Goal: Task Accomplishment & Management: Manage account settings

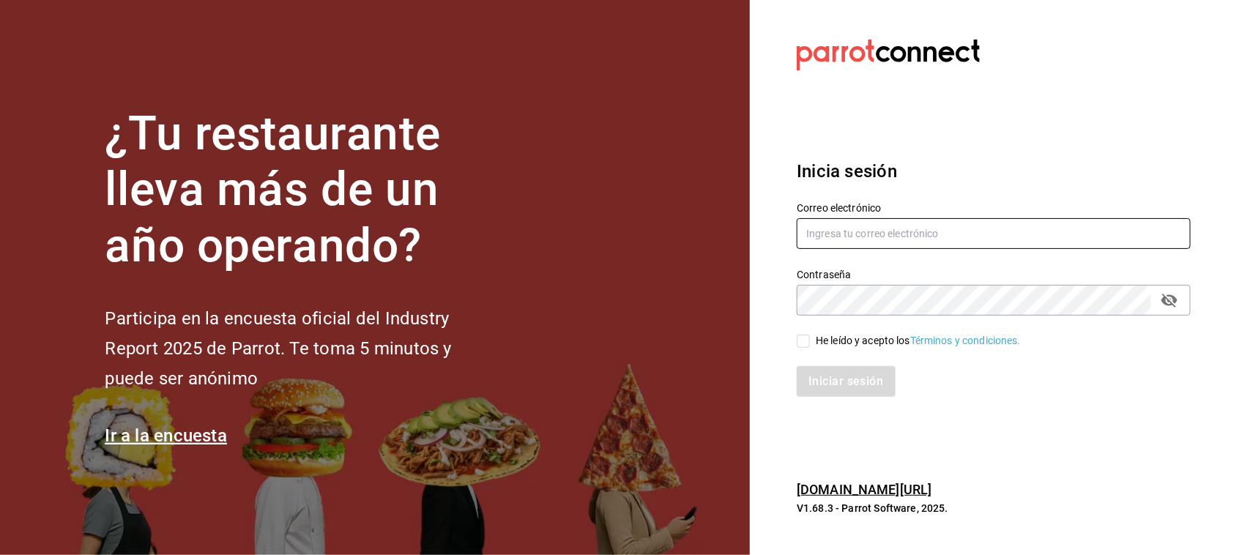
type input "[EMAIL_ADDRESS][PERSON_NAME][PERSON_NAME][DOMAIN_NAME]"
click at [796, 346] on input "He leído y acepto los Términos y condiciones." at bounding box center [802, 341] width 13 height 13
checkbox input "true"
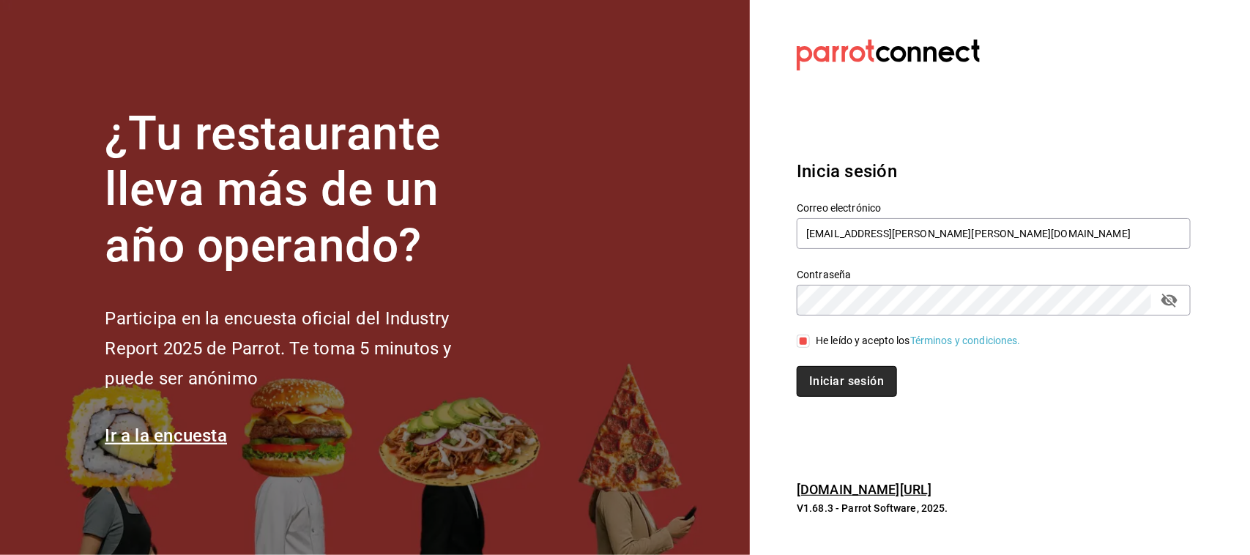
click at [855, 392] on button "Iniciar sesión" at bounding box center [846, 381] width 100 height 31
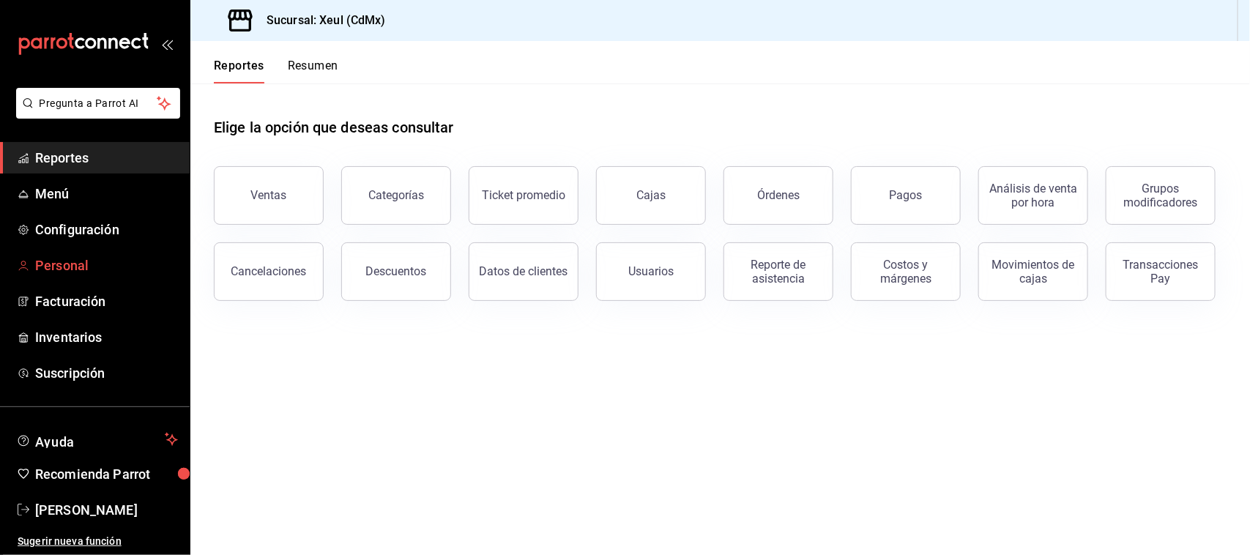
click at [105, 275] on link "Personal" at bounding box center [95, 265] width 190 height 31
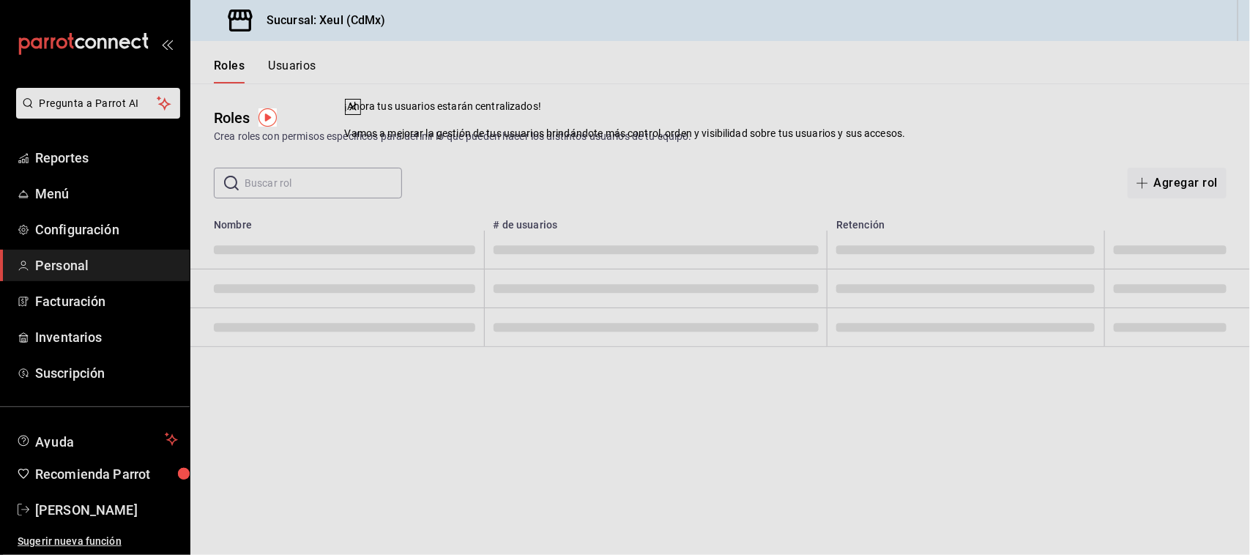
click at [793, 151] on div "Roles Crea roles con permisos específicos para definir lo que pueden hacer los …" at bounding box center [719, 140] width 1059 height 115
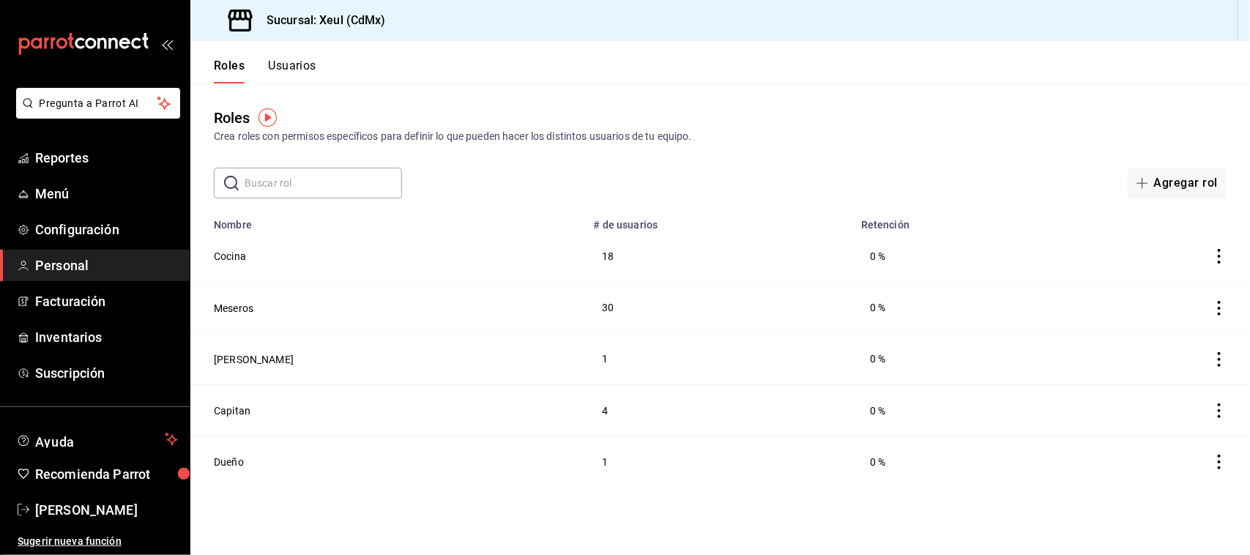
click at [291, 64] on button "Usuarios" at bounding box center [292, 71] width 48 height 25
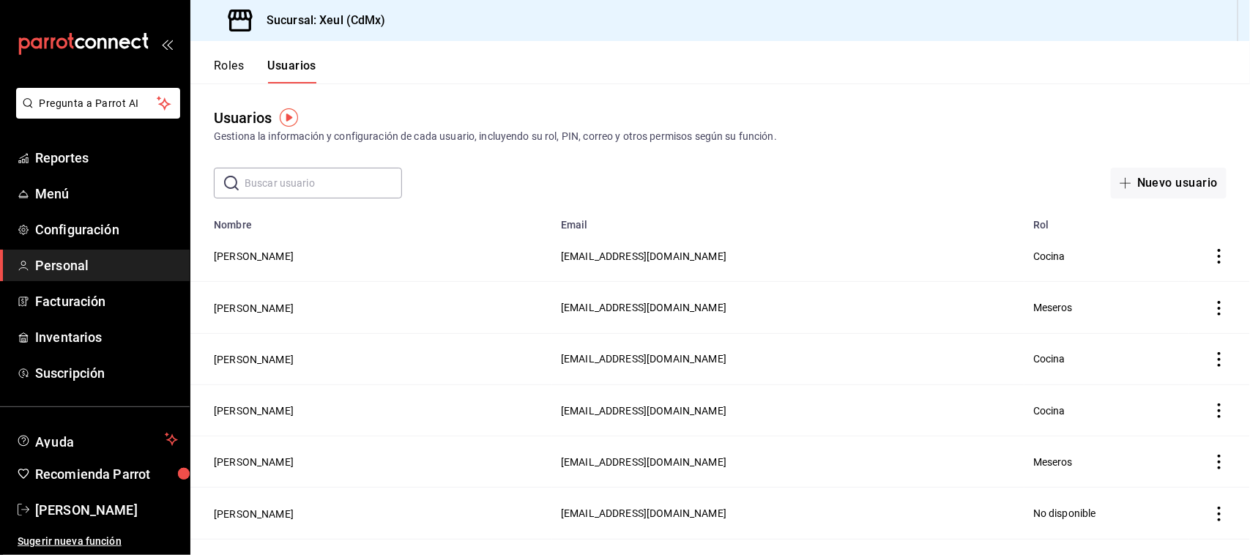
click at [342, 187] on input "text" at bounding box center [322, 182] width 157 height 29
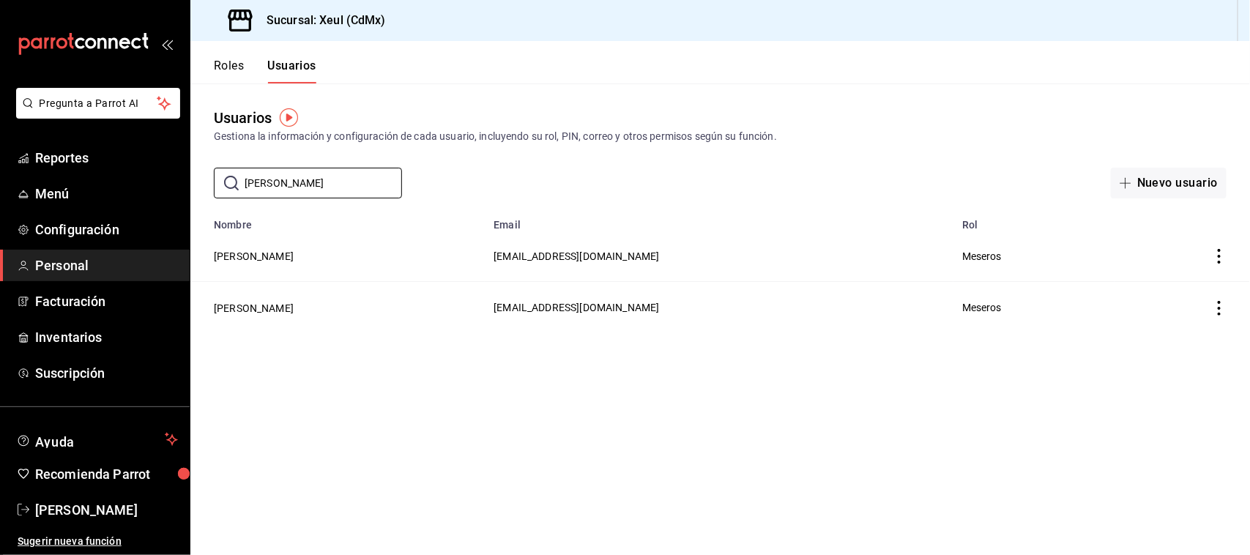
type input "[PERSON_NAME]"
click at [1215, 316] on icon "actions" at bounding box center [1219, 308] width 15 height 15
click at [760, 313] on div at bounding box center [625, 277] width 1250 height 555
click at [1165, 332] on td "employeesTable" at bounding box center [1181, 307] width 135 height 51
click at [359, 315] on td "[PERSON_NAME]" at bounding box center [337, 307] width 294 height 51
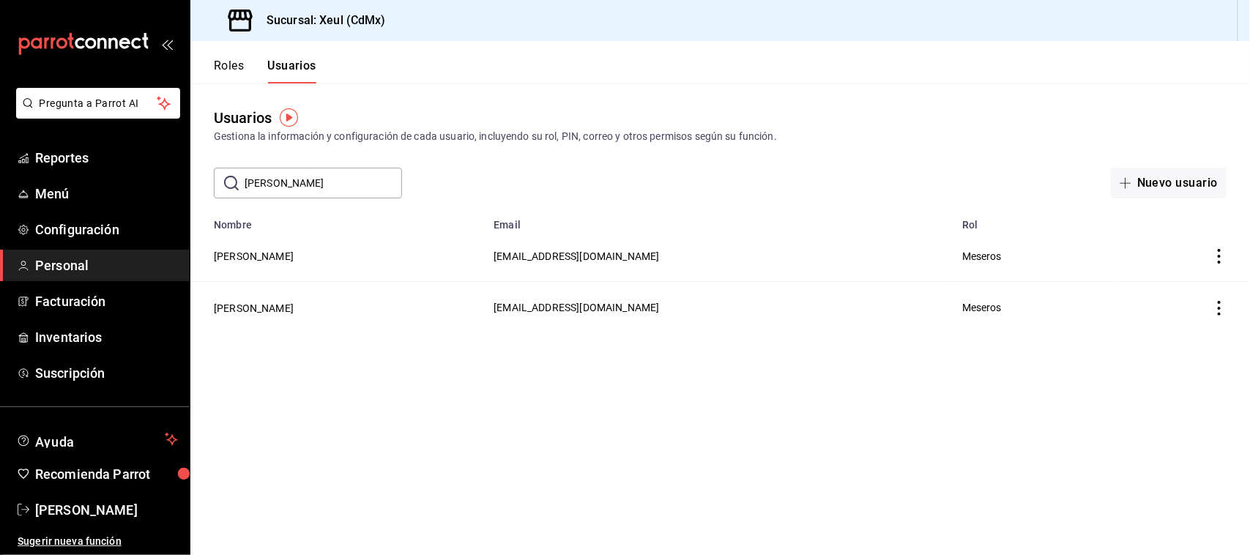
click at [1001, 302] on span "Meseros" at bounding box center [982, 308] width 40 height 12
click at [228, 62] on button "Roles" at bounding box center [229, 71] width 30 height 25
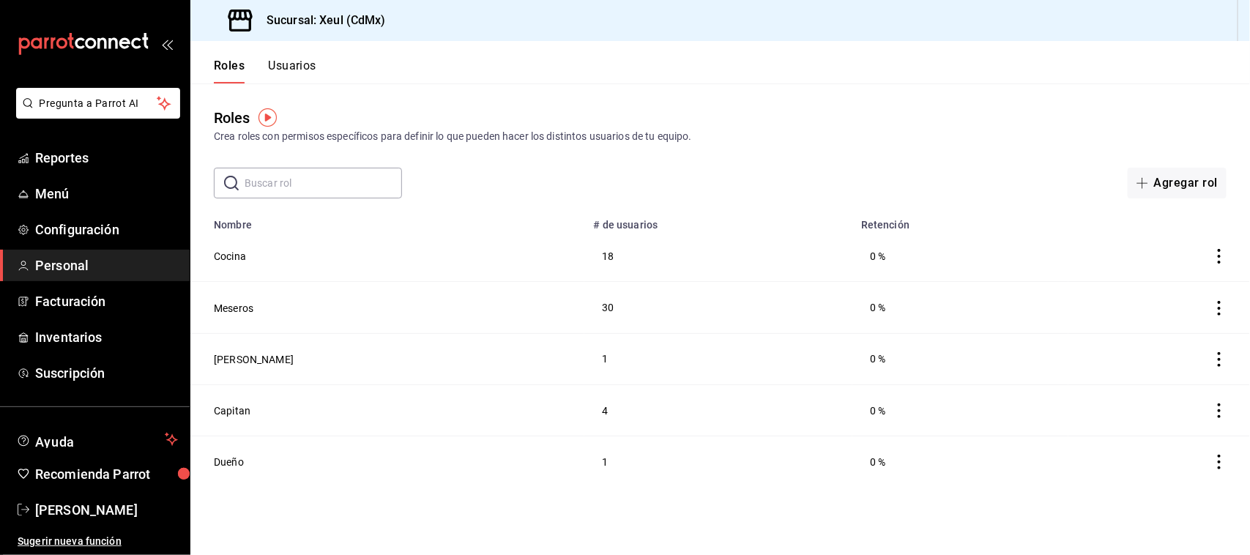
click at [395, 373] on td "[PERSON_NAME]" at bounding box center [387, 358] width 394 height 51
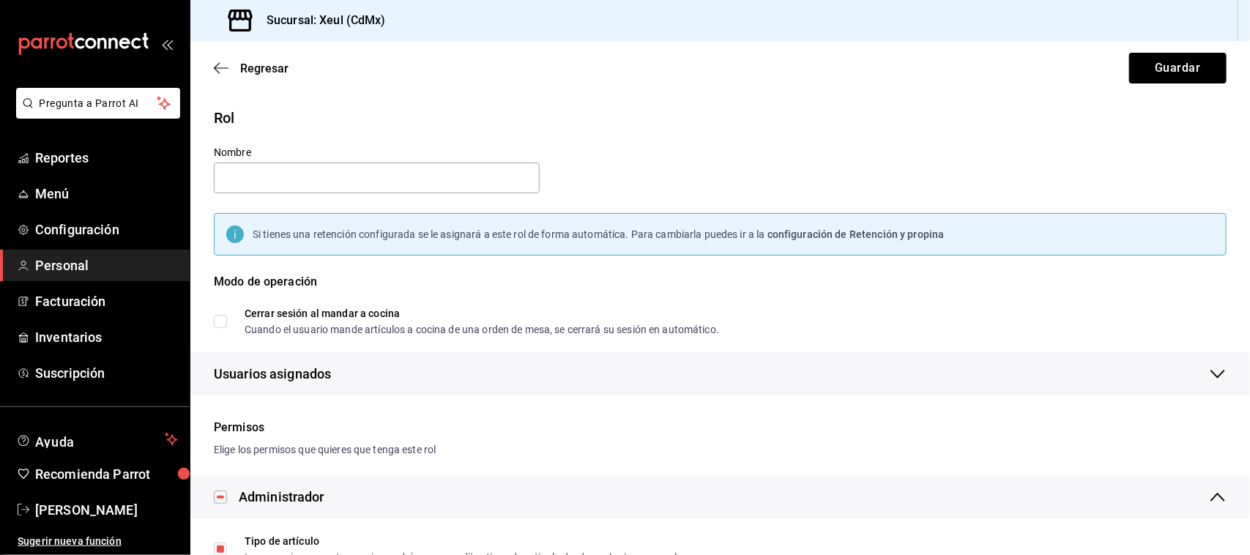
type input "[PERSON_NAME]"
checkbox input "true"
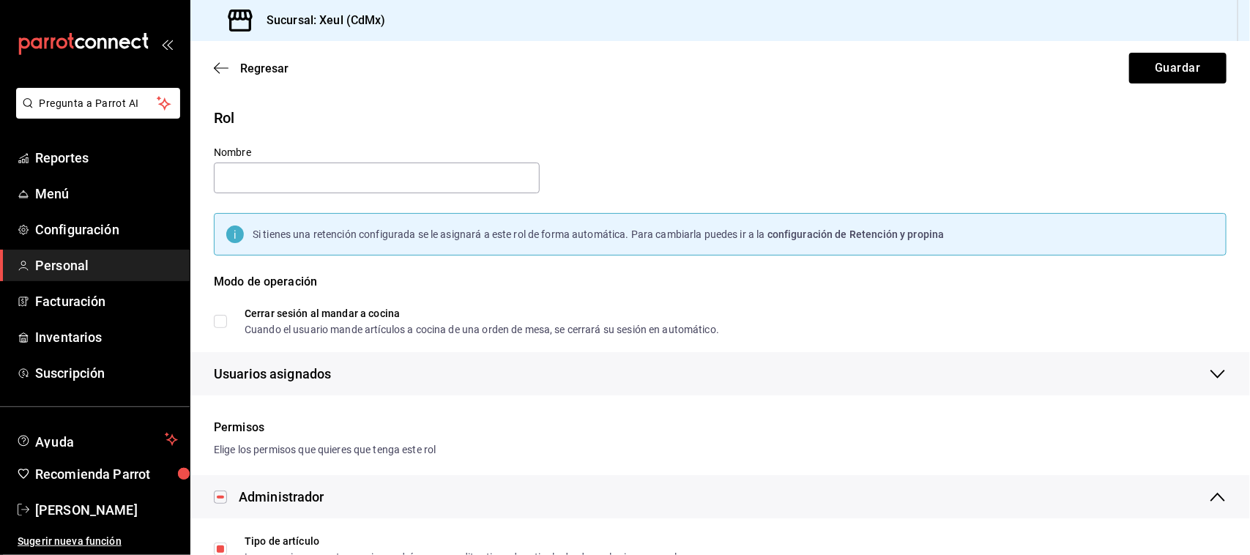
checkbox input "true"
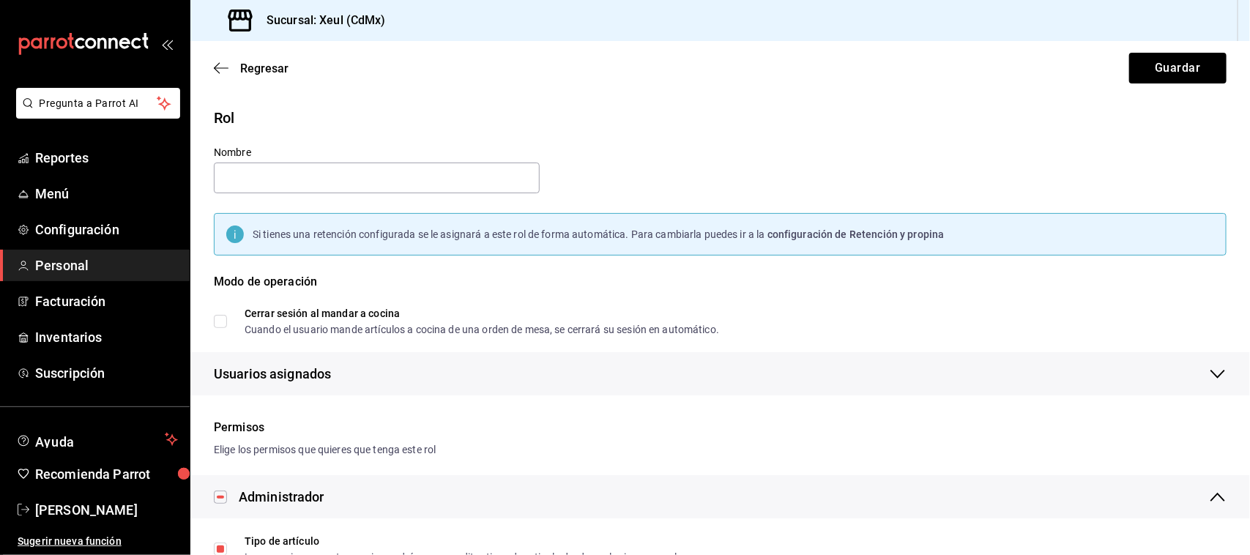
checkbox input "true"
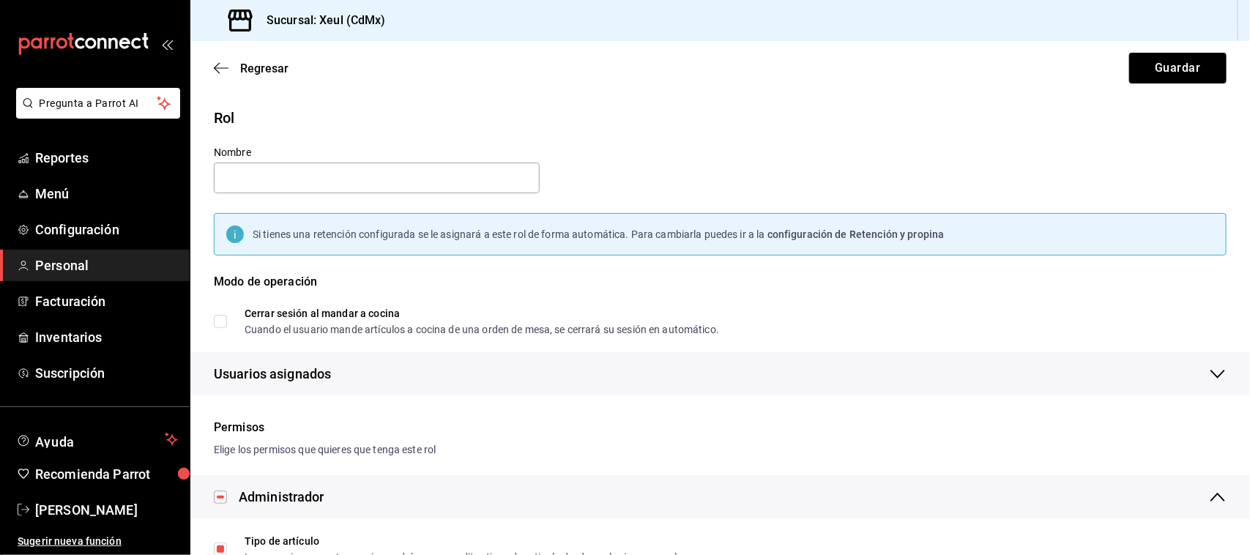
checkbox input "true"
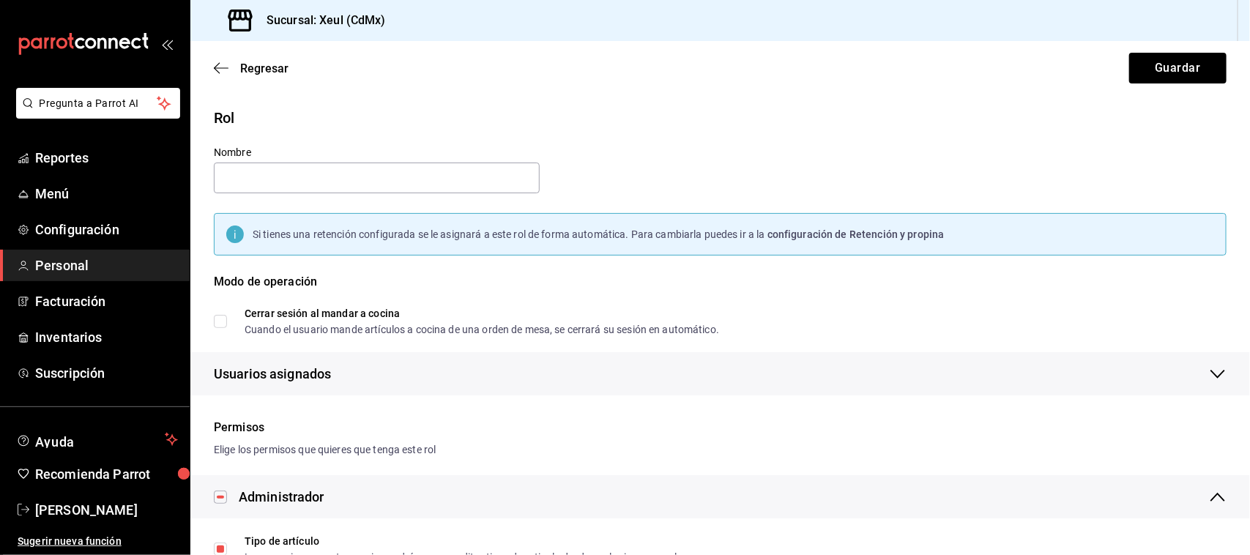
checkbox input "true"
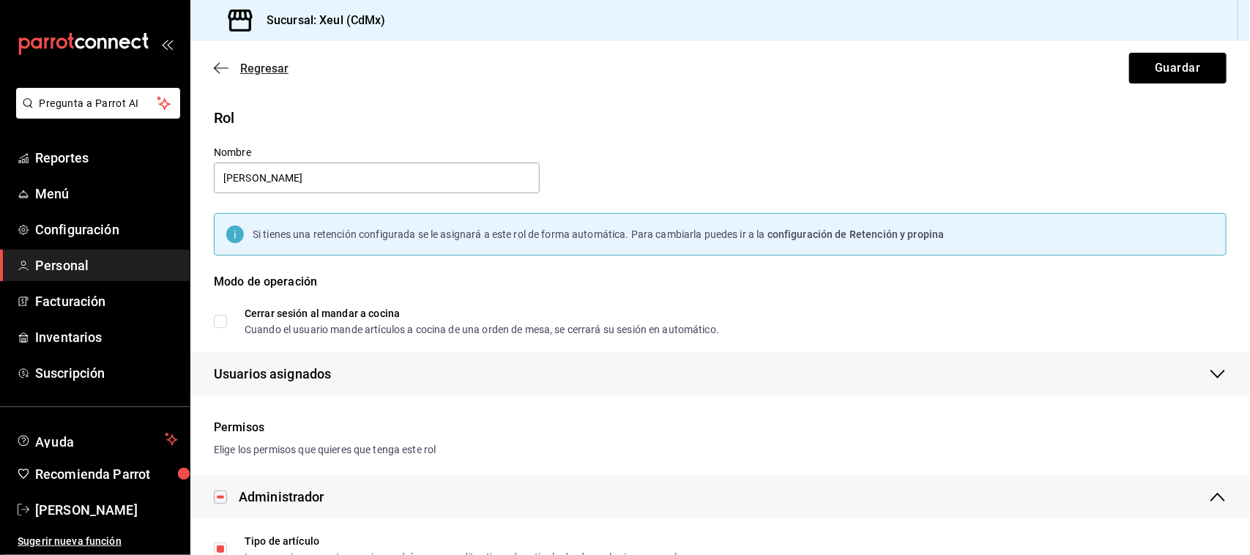
click at [218, 74] on icon "button" at bounding box center [221, 67] width 15 height 13
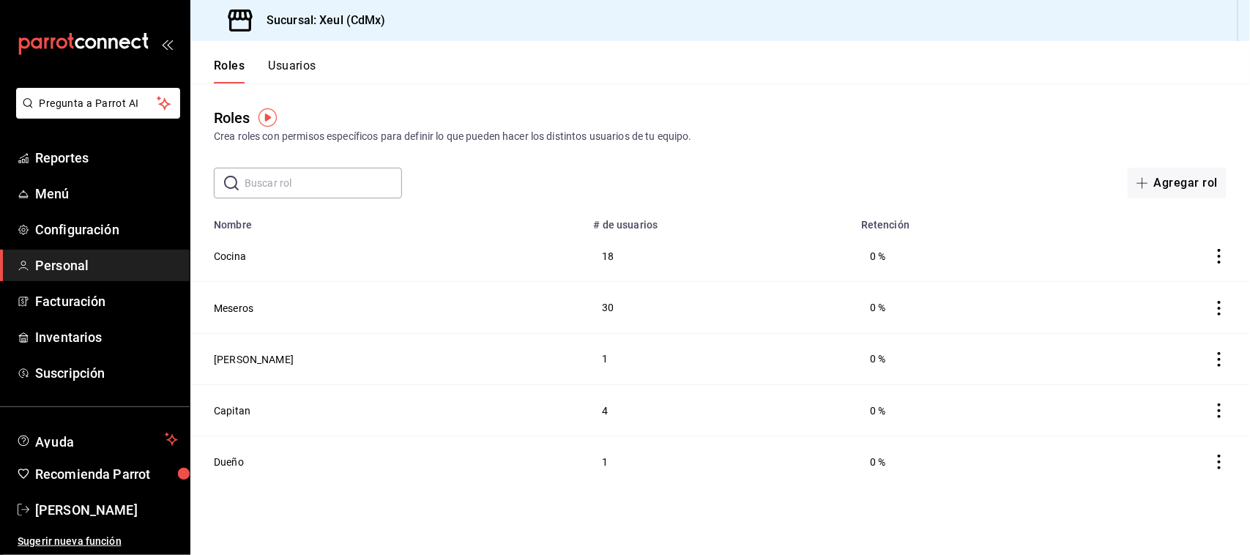
click at [584, 417] on td "4" at bounding box center [717, 409] width 267 height 51
click at [1214, 404] on icon "actions" at bounding box center [1219, 410] width 15 height 15
click at [236, 408] on div at bounding box center [625, 277] width 1250 height 555
click at [584, 405] on td "4" at bounding box center [717, 409] width 267 height 51
click at [791, 437] on td "1" at bounding box center [717, 461] width 267 height 51
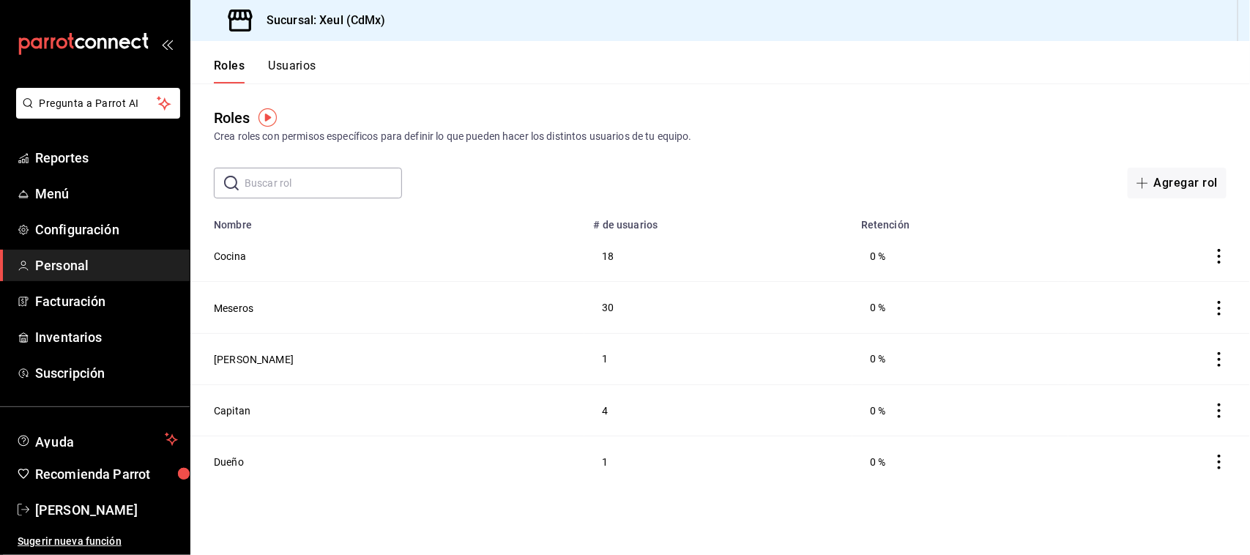
click at [752, 403] on td "4" at bounding box center [717, 409] width 267 height 51
click at [616, 443] on td "1" at bounding box center [717, 461] width 267 height 51
click at [652, 474] on td "1" at bounding box center [717, 461] width 267 height 51
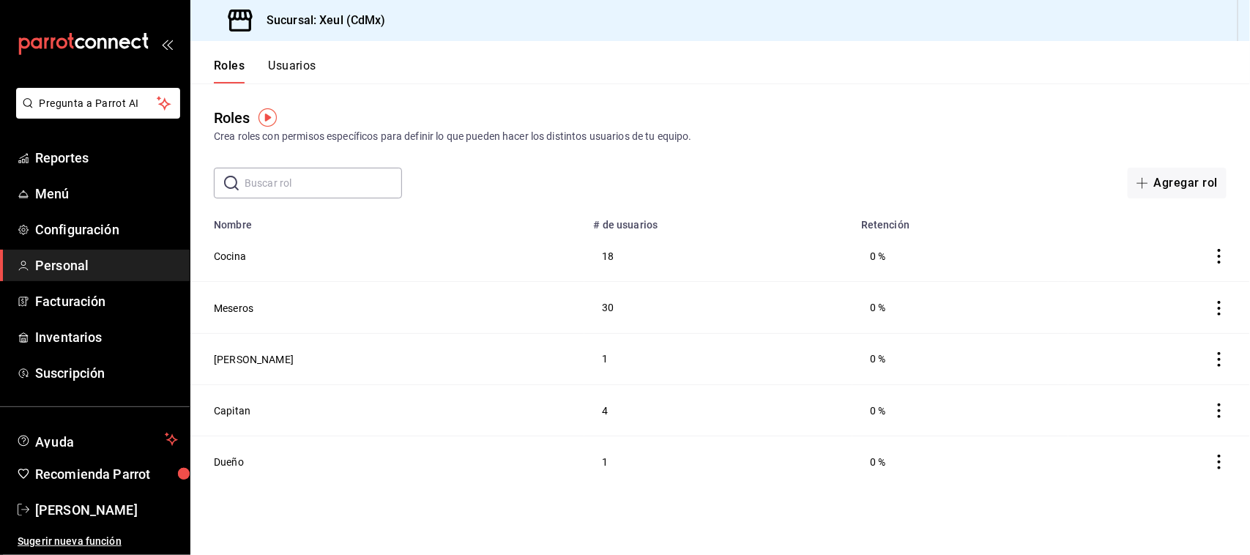
click at [371, 425] on td "Capitan" at bounding box center [387, 409] width 394 height 51
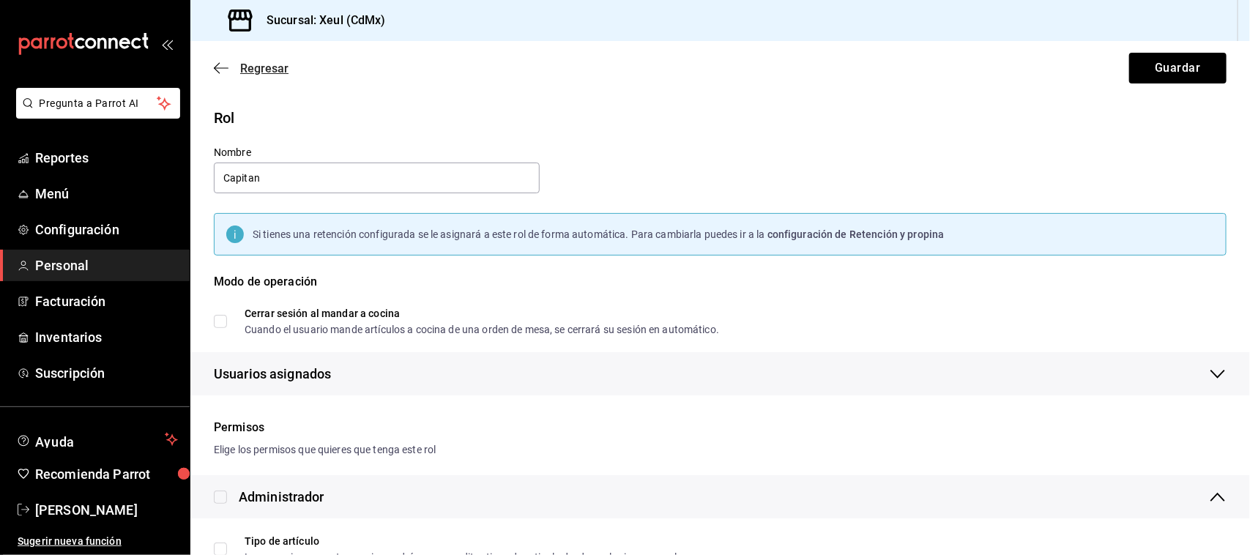
click at [229, 66] on span "Regresar" at bounding box center [251, 68] width 75 height 14
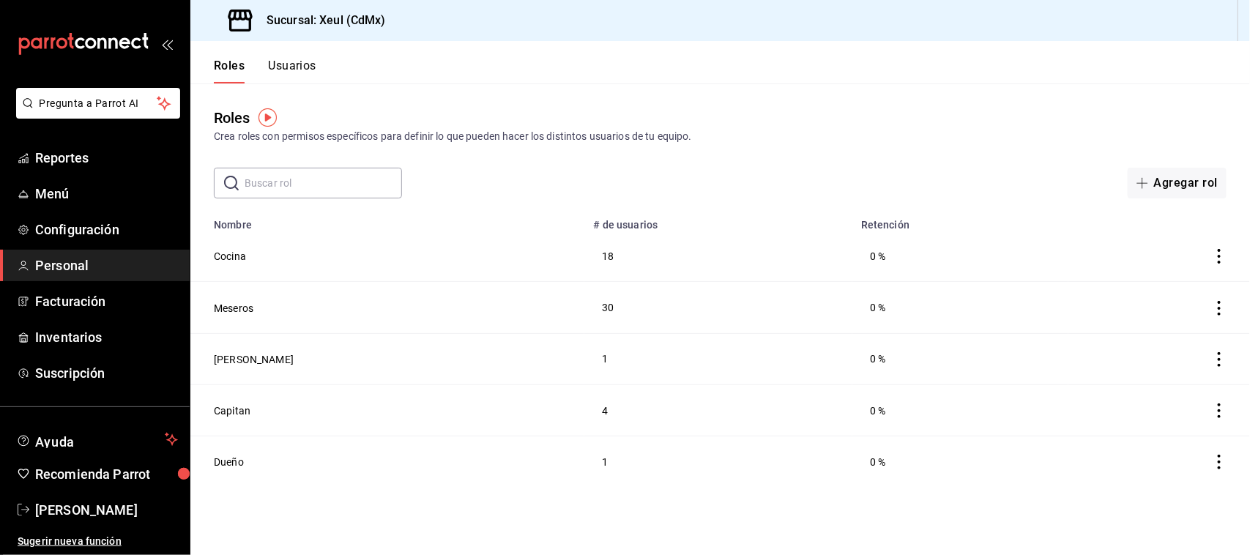
click at [291, 73] on button "Usuarios" at bounding box center [292, 71] width 48 height 25
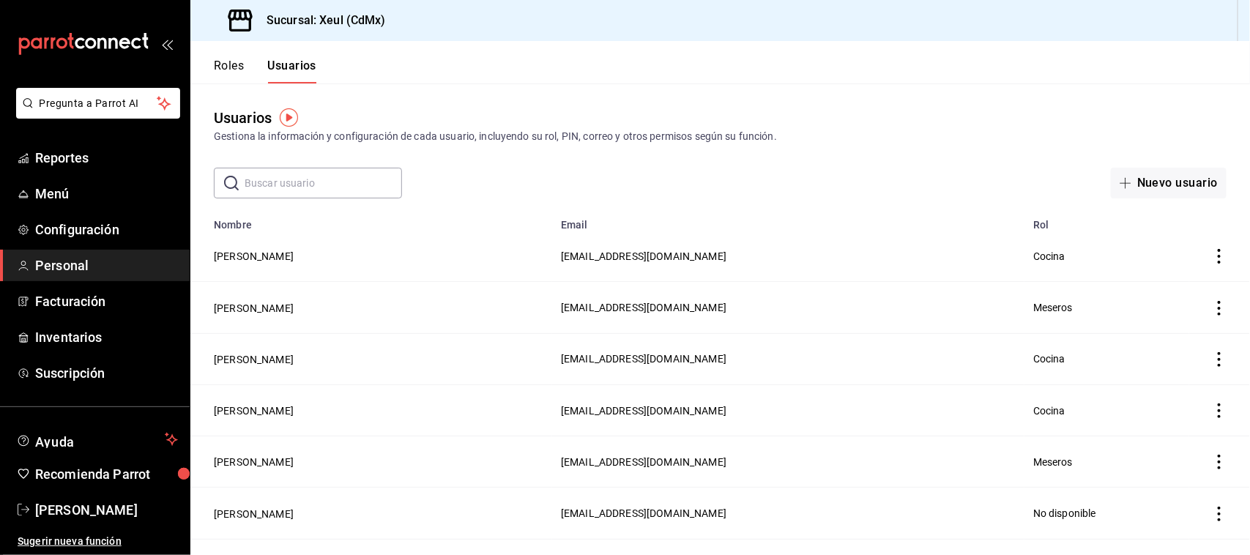
click at [313, 188] on input "text" at bounding box center [322, 182] width 157 height 29
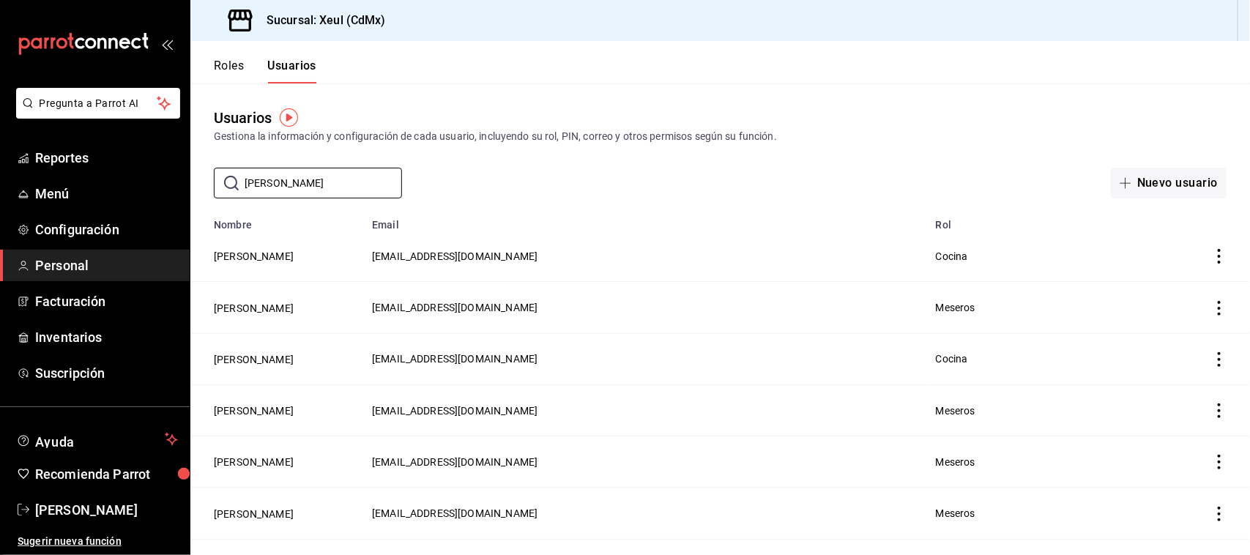
type input "[PERSON_NAME]"
click at [363, 518] on td "[PERSON_NAME]" at bounding box center [276, 513] width 173 height 51
click at [294, 520] on button "[PERSON_NAME]" at bounding box center [254, 514] width 80 height 15
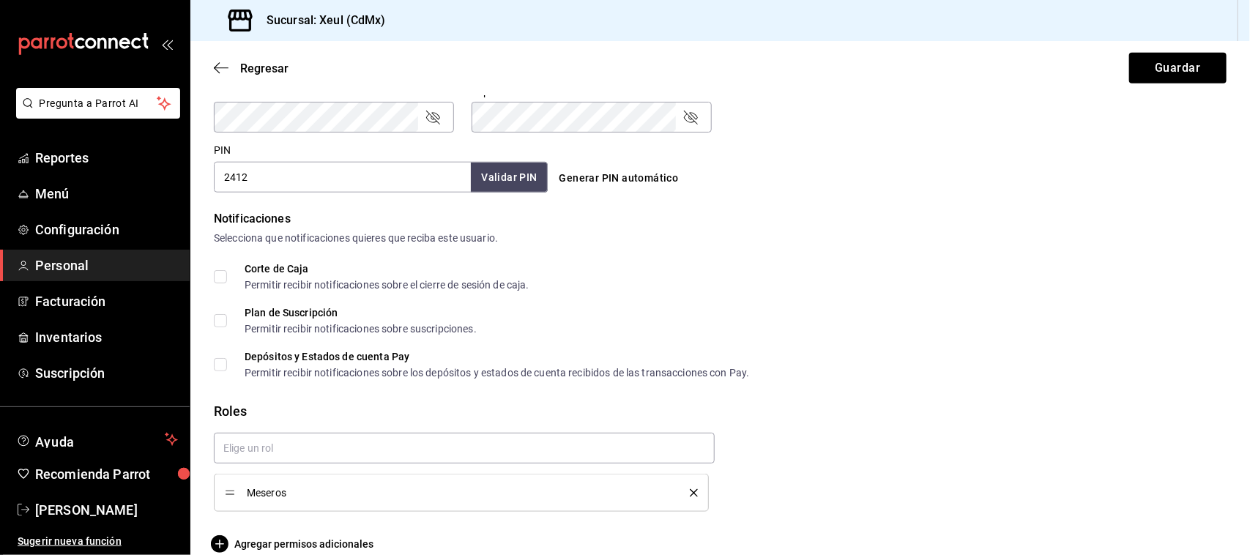
scroll to position [662, 0]
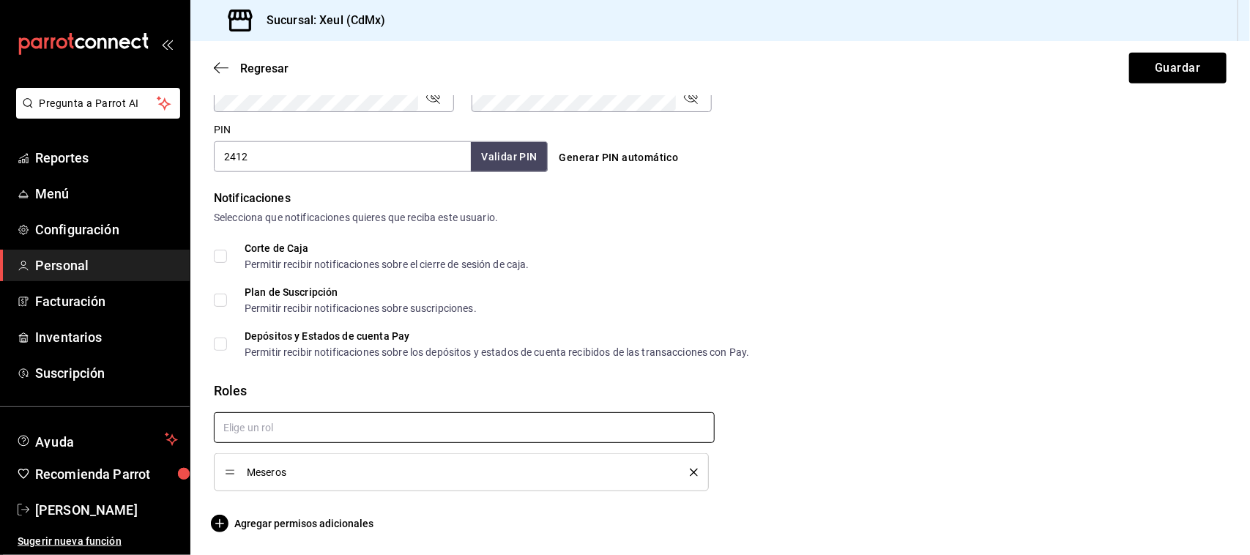
click at [521, 421] on input "text" at bounding box center [464, 427] width 501 height 31
click at [268, 518] on li "Capitan" at bounding box center [460, 509] width 493 height 24
checkbox input "true"
type input "sa"
click at [280, 477] on ul "[PERSON_NAME]" at bounding box center [460, 461] width 493 height 36
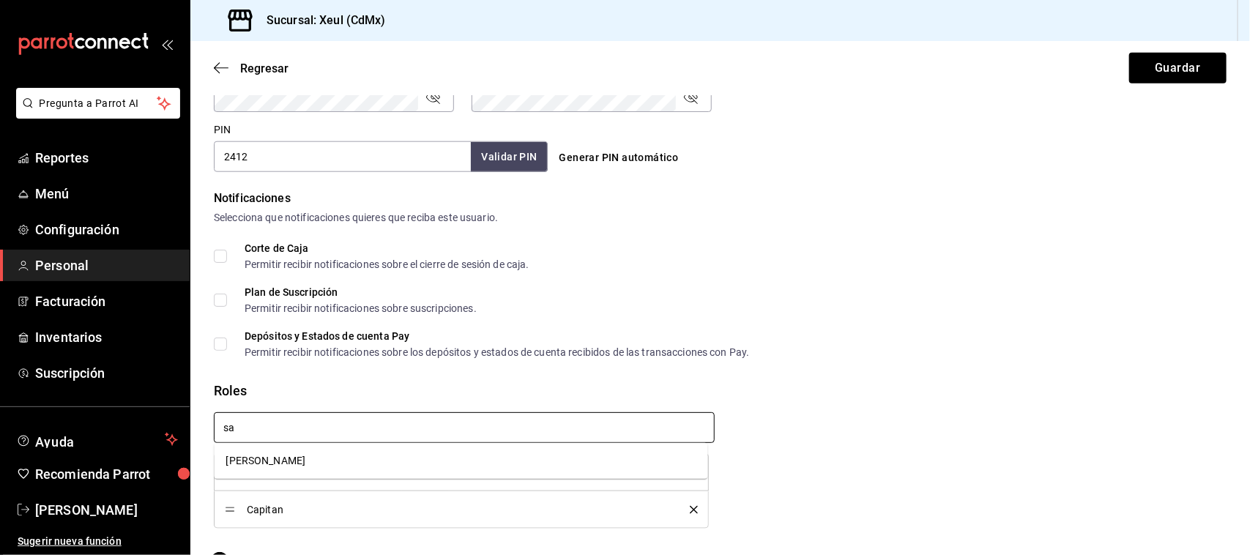
click at [275, 462] on li "[PERSON_NAME]" at bounding box center [460, 461] width 493 height 24
click at [1184, 57] on button "Guardar" at bounding box center [1177, 68] width 97 height 31
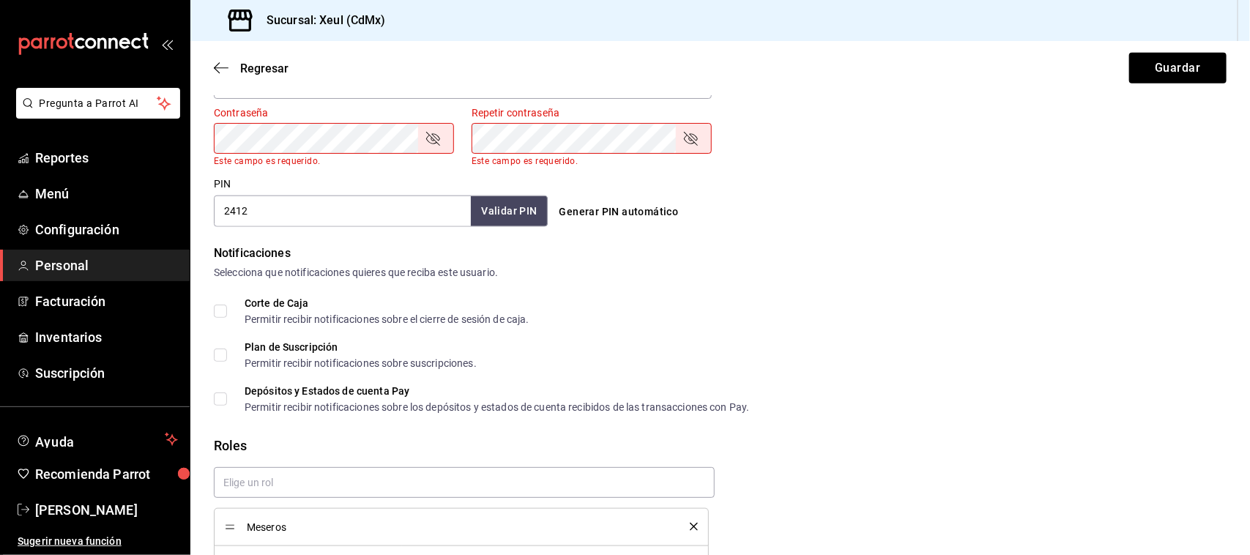
scroll to position [400, 0]
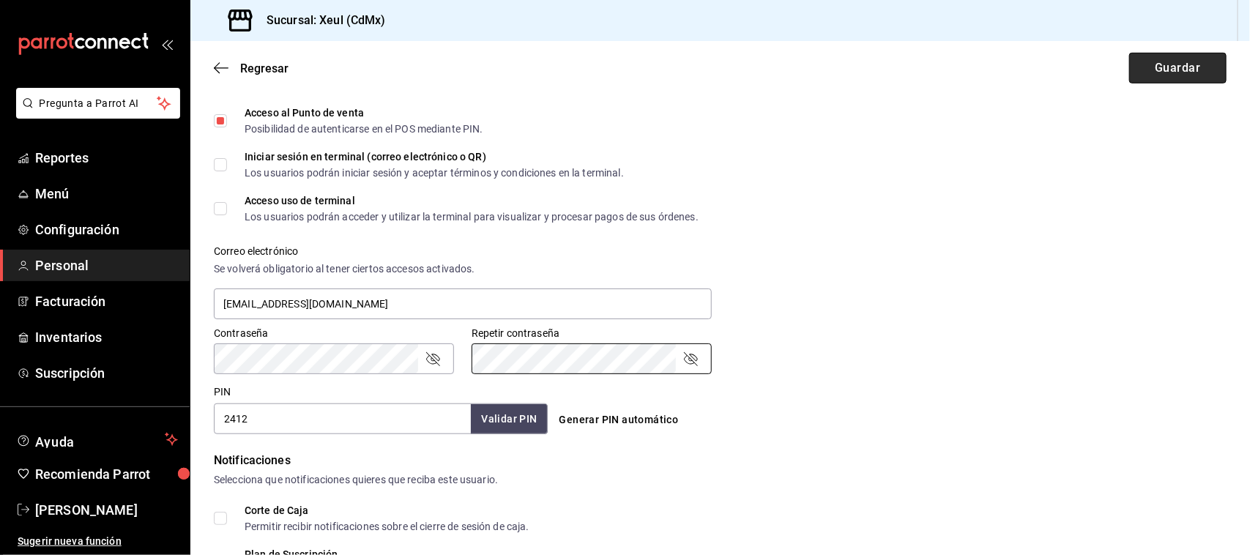
click at [1177, 75] on button "Guardar" at bounding box center [1177, 68] width 97 height 31
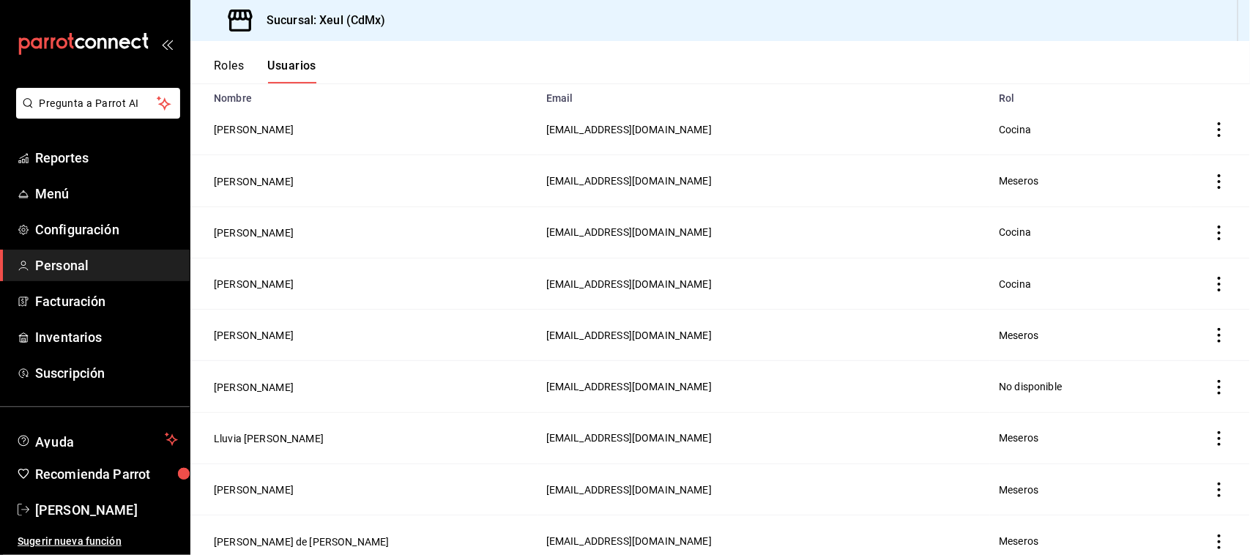
scroll to position [68, 0]
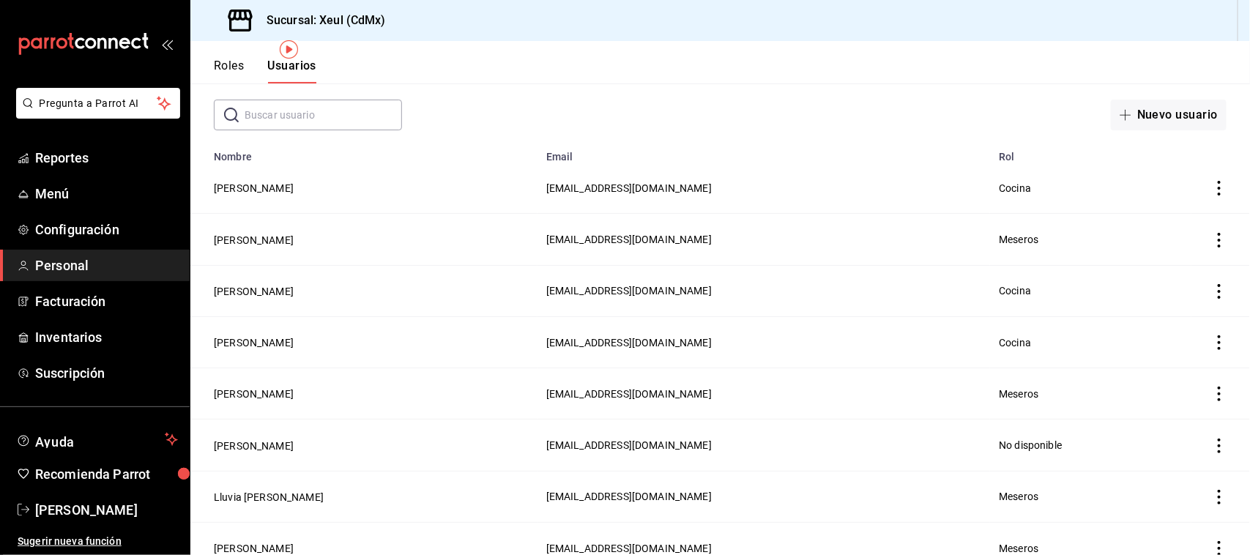
click at [359, 102] on input "text" at bounding box center [322, 114] width 157 height 29
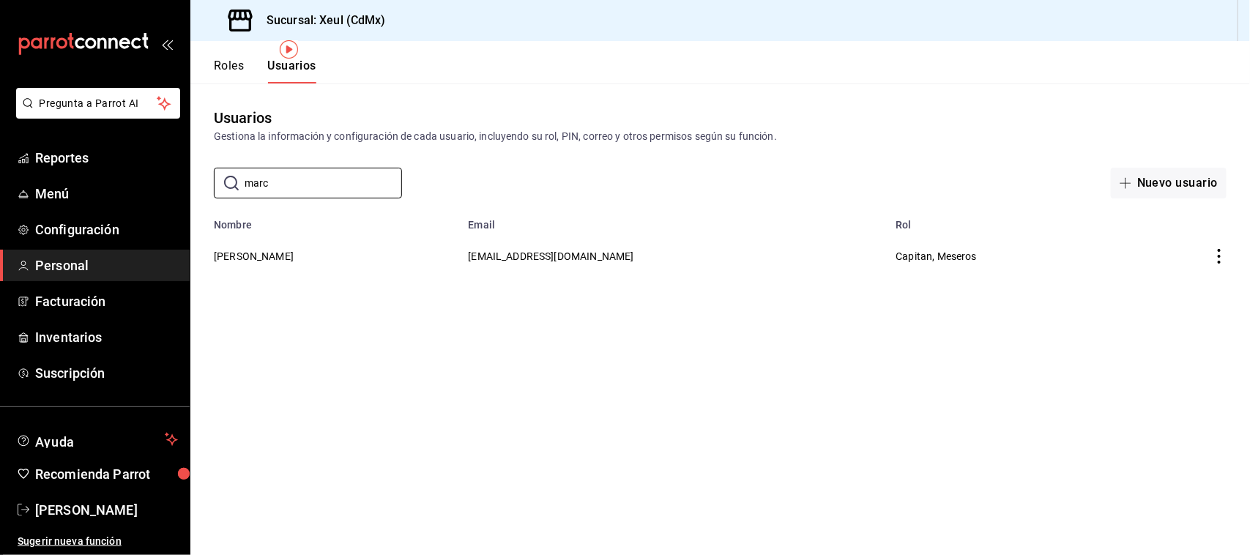
scroll to position [0, 0]
type input "m"
type input "e"
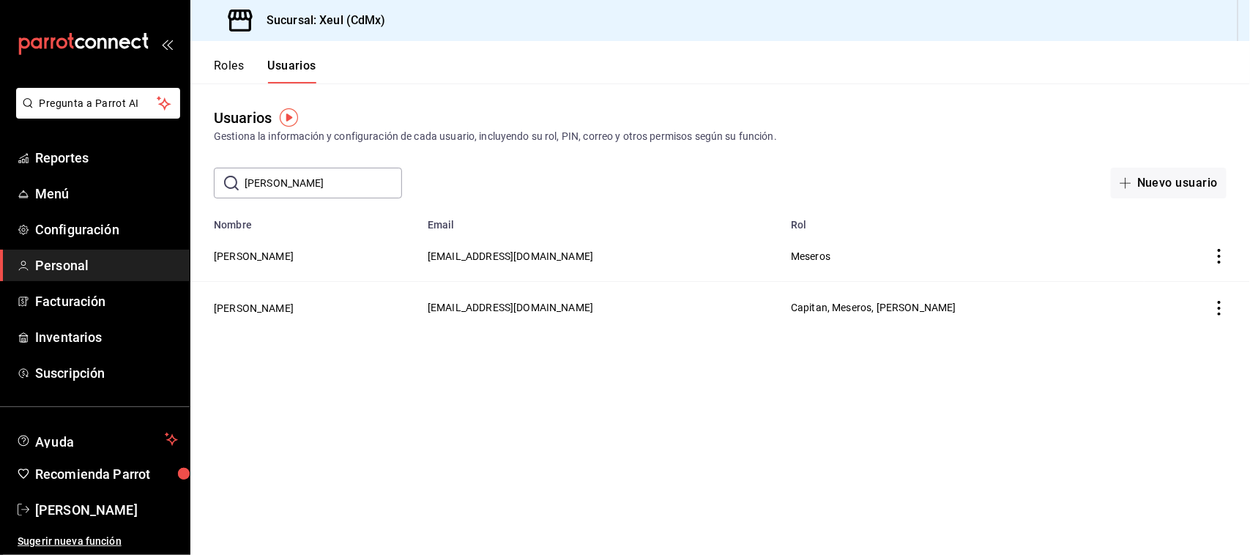
type input "[PERSON_NAME]"
click at [1212, 313] on icon "actions" at bounding box center [1219, 308] width 15 height 15
click at [316, 309] on div at bounding box center [625, 277] width 1250 height 555
click at [294, 305] on button "[PERSON_NAME]" at bounding box center [254, 308] width 80 height 15
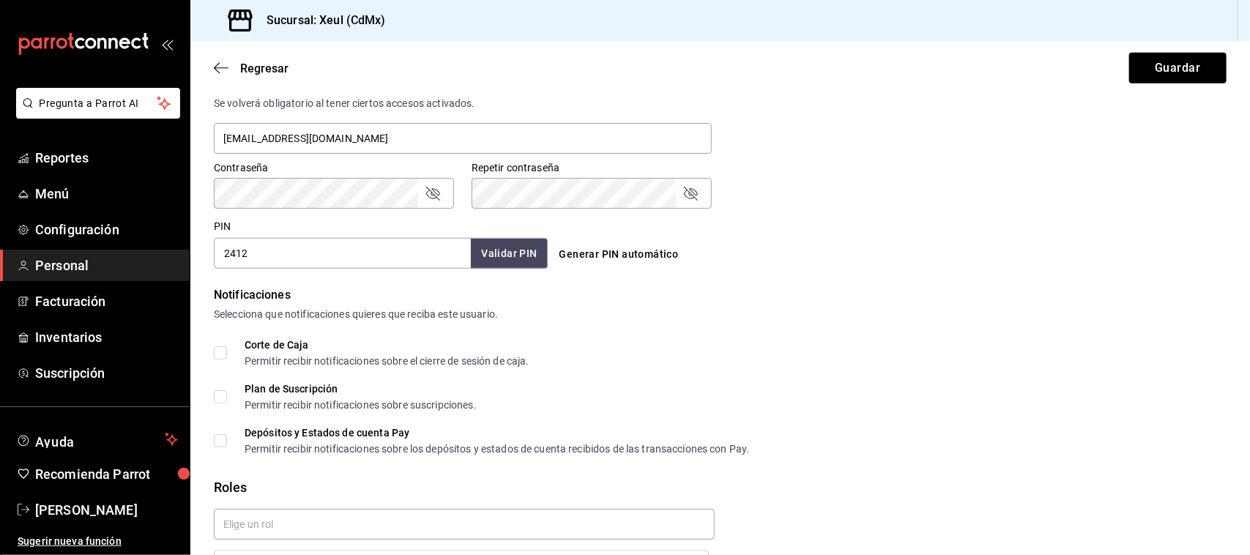
scroll to position [737, 0]
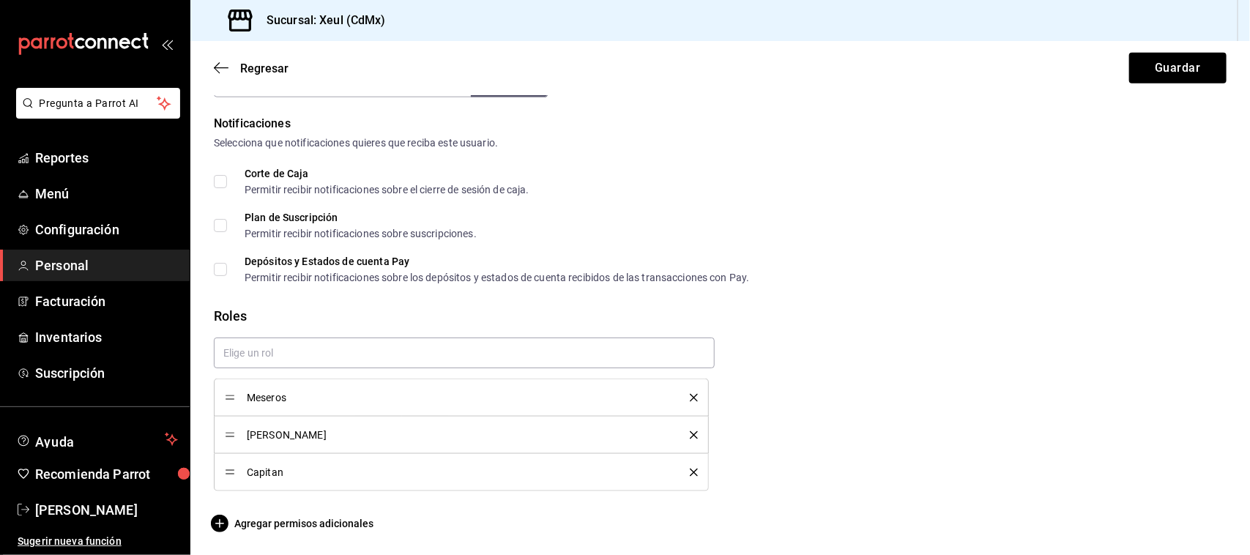
click at [681, 433] on button "delete" at bounding box center [688, 435] width 18 height 8
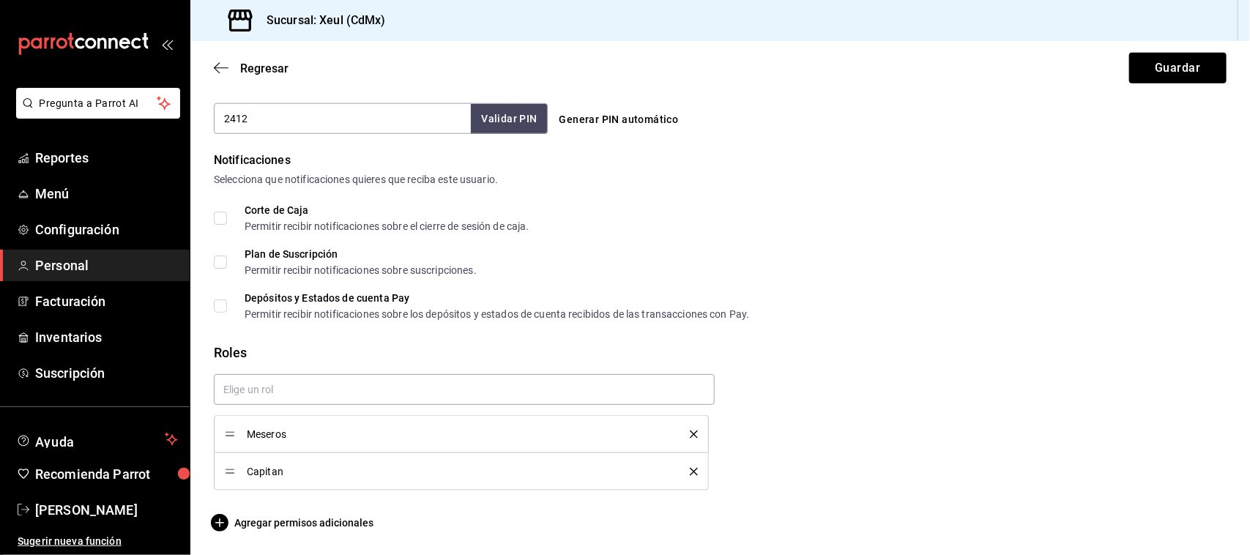
scroll to position [700, 0]
click at [1168, 74] on button "Guardar" at bounding box center [1177, 68] width 97 height 31
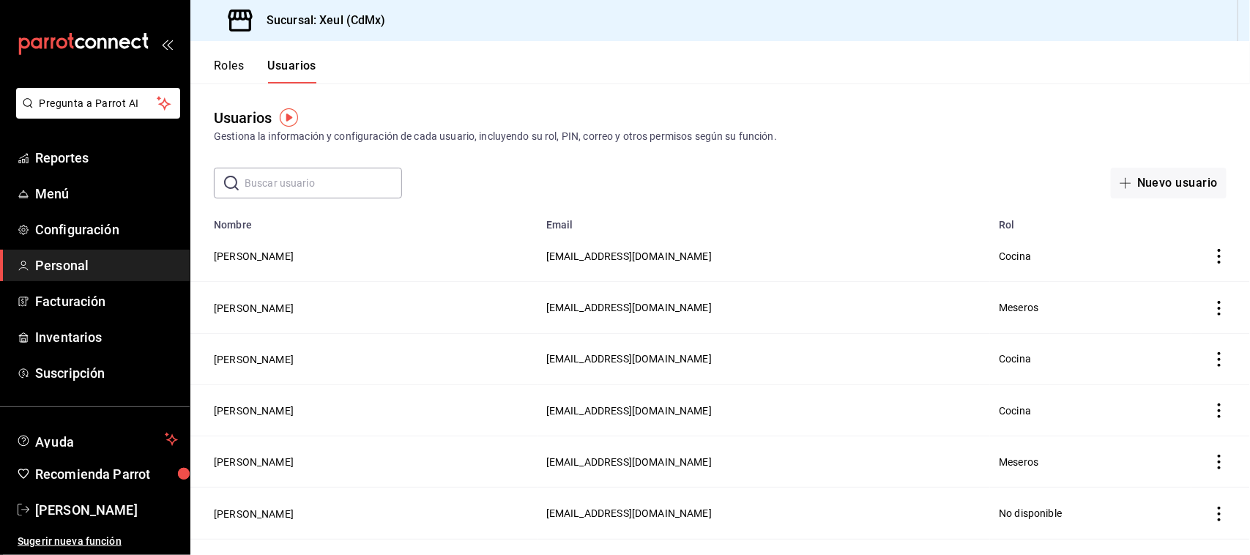
click at [289, 189] on input "text" at bounding box center [322, 182] width 157 height 29
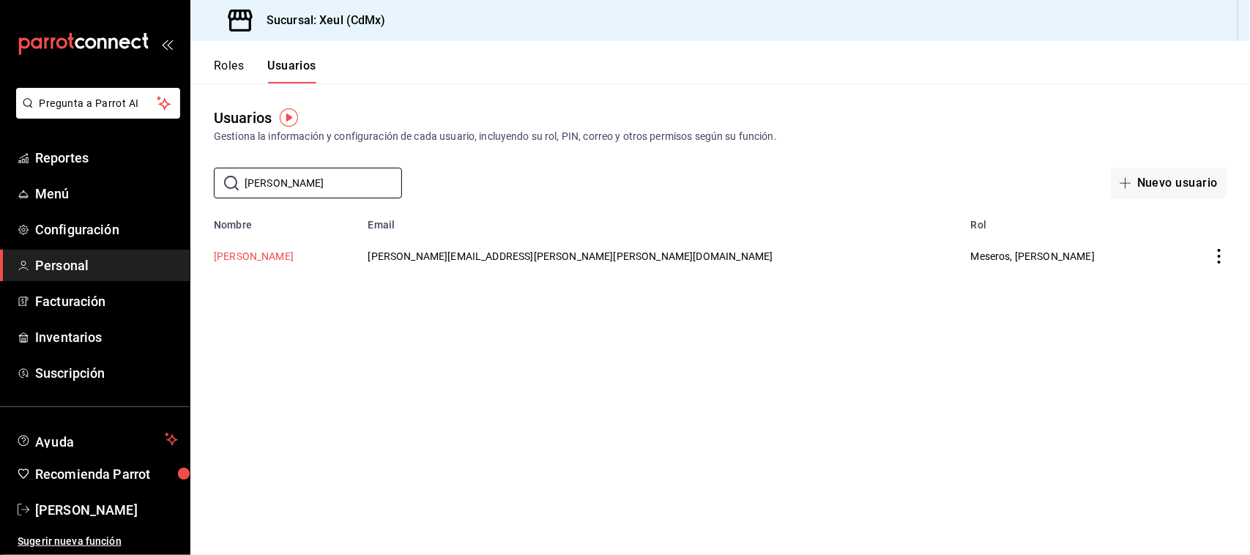
type input "[PERSON_NAME]"
click at [294, 255] on button "[PERSON_NAME]" at bounding box center [254, 256] width 80 height 15
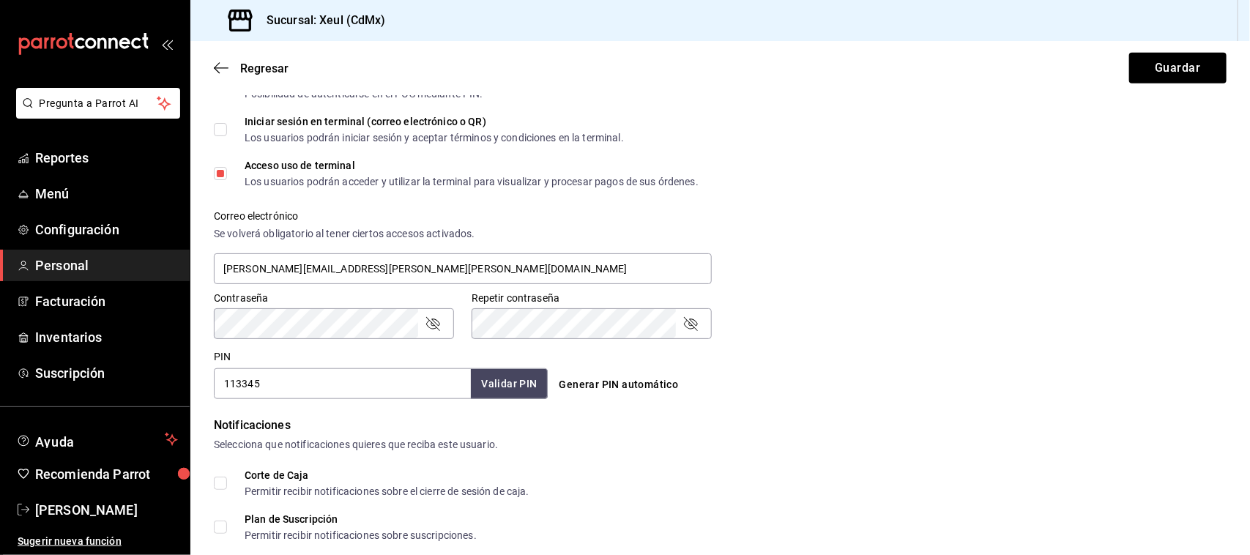
scroll to position [433, 0]
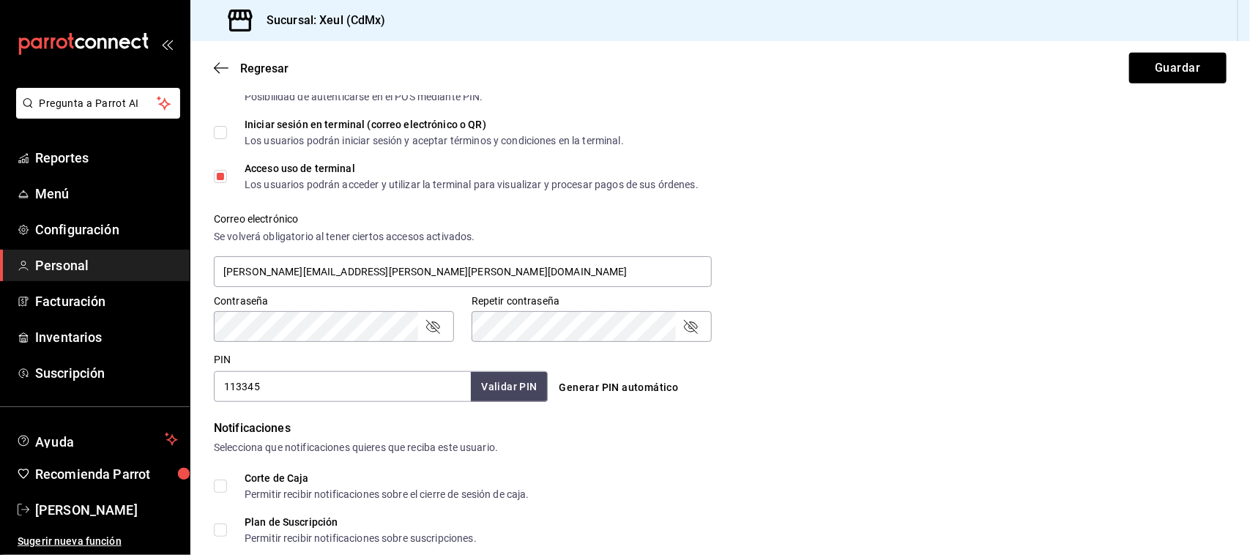
click at [367, 382] on input "113345" at bounding box center [342, 386] width 257 height 31
type input "1922"
click at [1160, 74] on button "Guardar" at bounding box center [1177, 68] width 97 height 31
